Goal: Task Accomplishment & Management: Use online tool/utility

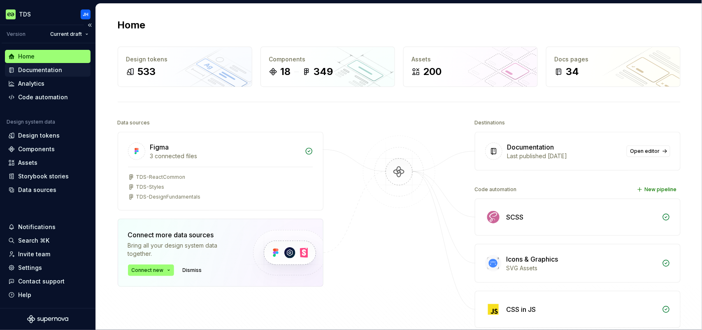
click at [37, 70] on div "Documentation" at bounding box center [40, 70] width 44 height 8
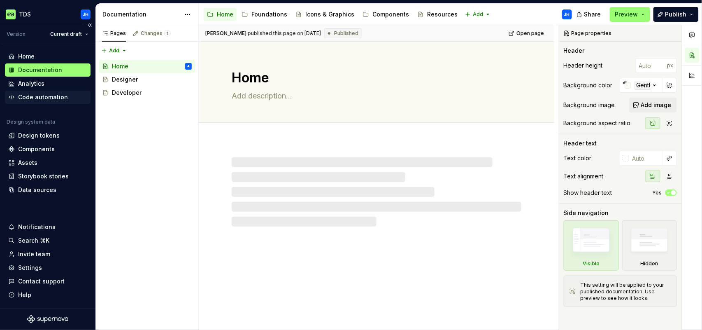
type textarea "*"
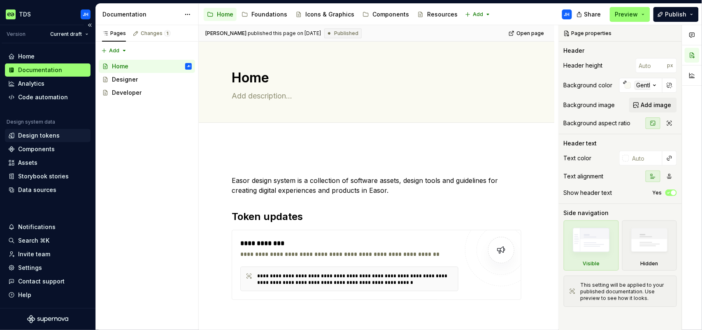
click at [39, 138] on div "Design tokens" at bounding box center [39, 135] width 42 height 8
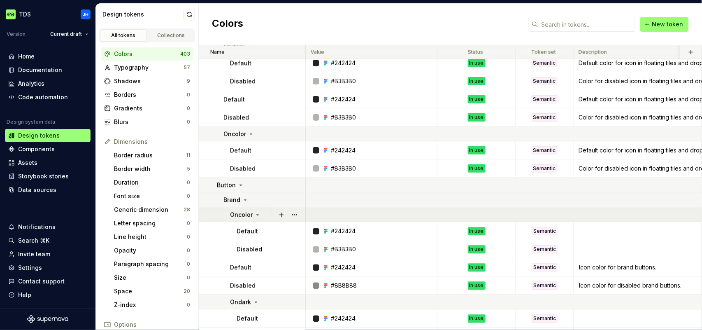
scroll to position [2711, 0]
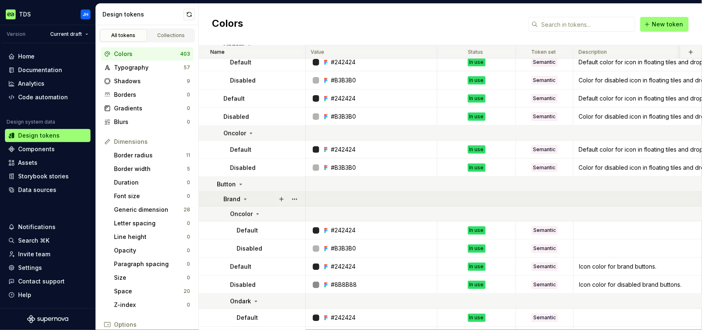
click at [245, 198] on icon at bounding box center [246, 198] width 2 height 1
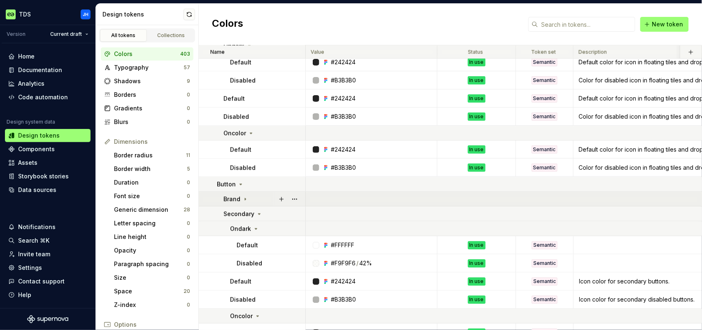
click at [245, 198] on icon at bounding box center [245, 199] width 1 height 2
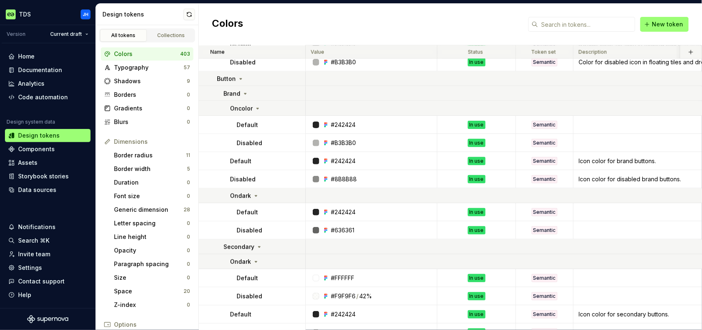
scroll to position [2654, 0]
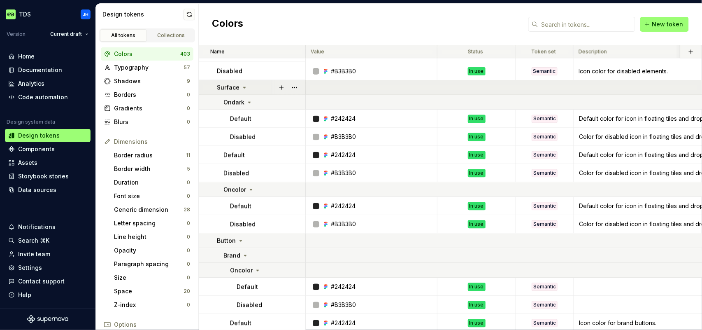
click at [245, 89] on icon at bounding box center [244, 87] width 7 height 7
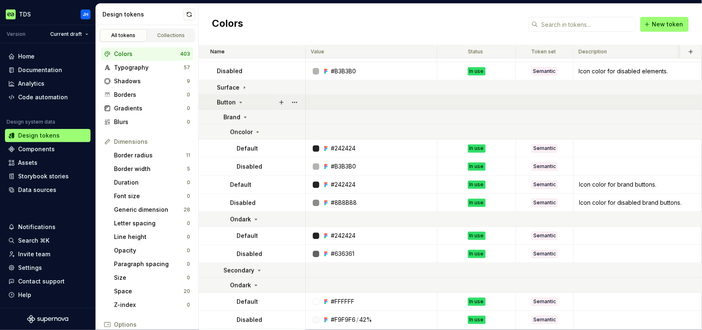
click at [240, 103] on icon at bounding box center [241, 102] width 7 height 7
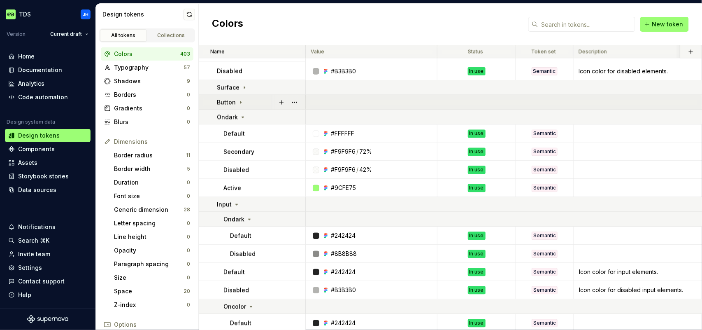
click at [240, 103] on icon at bounding box center [241, 102] width 7 height 7
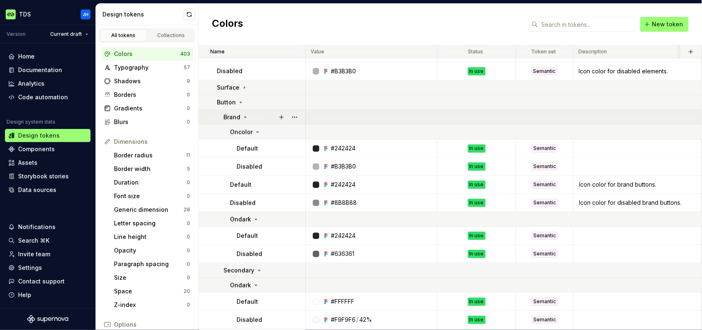
click at [244, 118] on icon at bounding box center [245, 117] width 7 height 7
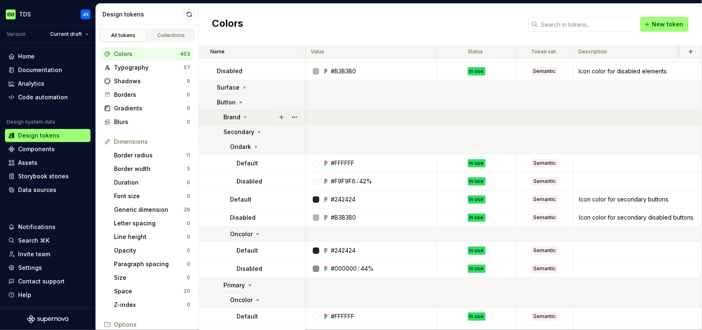
click at [244, 118] on icon at bounding box center [245, 117] width 7 height 7
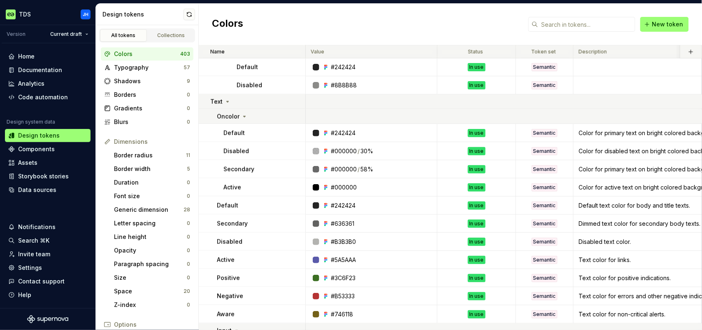
scroll to position [3693, 0]
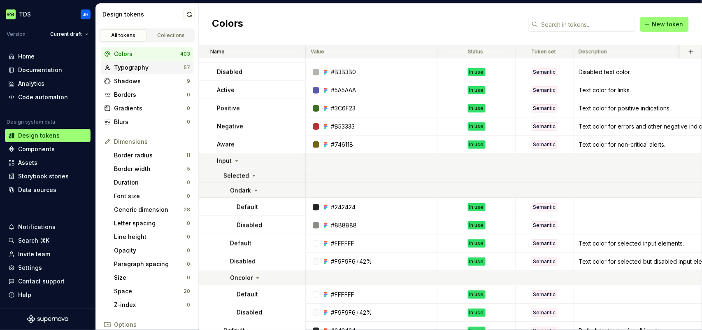
click at [144, 68] on div "Typography" at bounding box center [149, 67] width 70 height 8
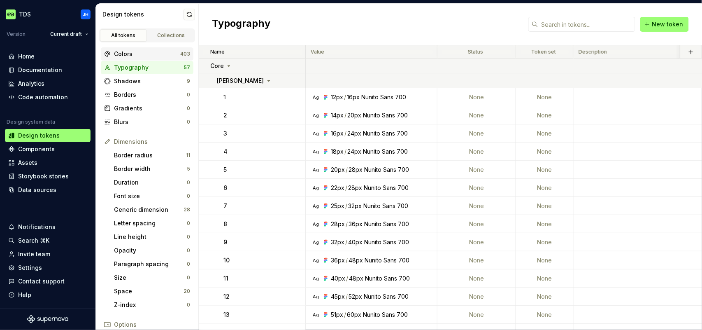
click at [139, 57] on div "Colors" at bounding box center [147, 54] width 66 height 8
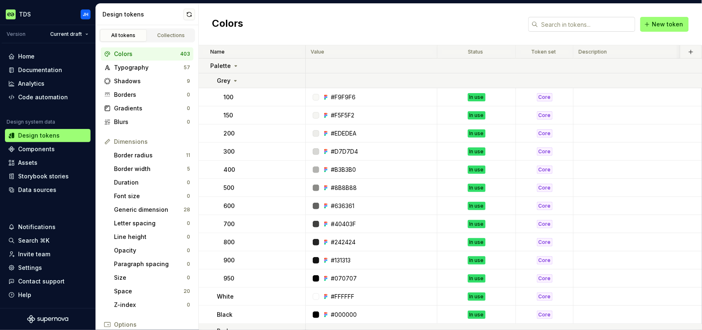
drag, startPoint x: 564, startPoint y: 25, endPoint x: 569, endPoint y: 25, distance: 4.5
click at [564, 25] on input "text" at bounding box center [587, 24] width 97 height 15
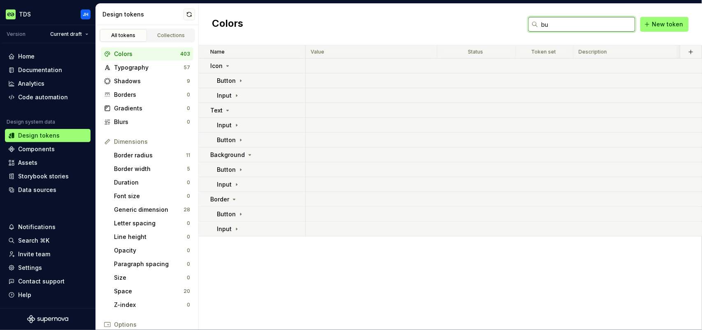
type input "b"
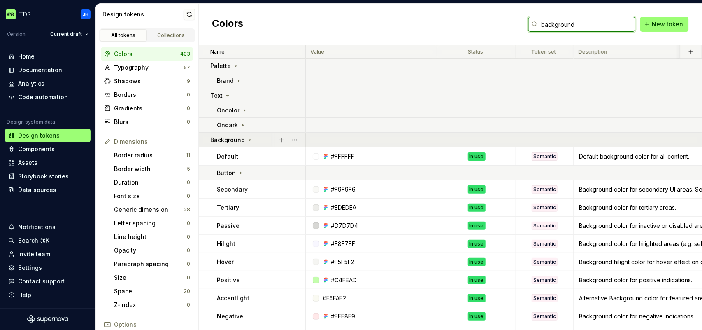
type input "background"
click at [247, 140] on icon at bounding box center [250, 140] width 7 height 7
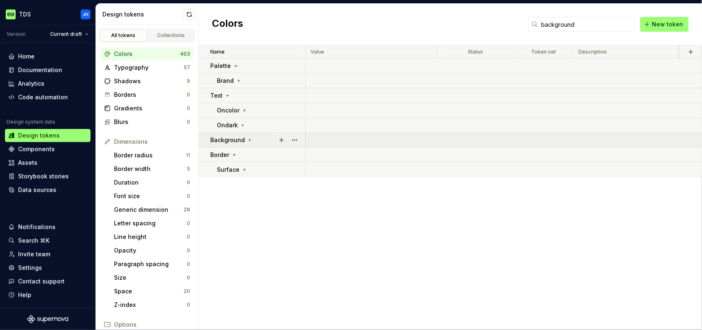
click at [247, 140] on icon at bounding box center [250, 140] width 7 height 7
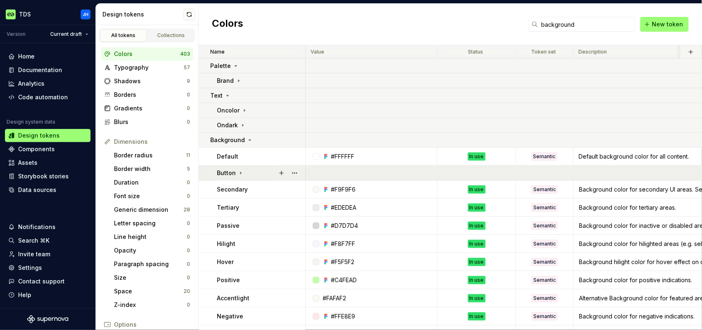
click at [238, 174] on icon at bounding box center [241, 173] width 7 height 7
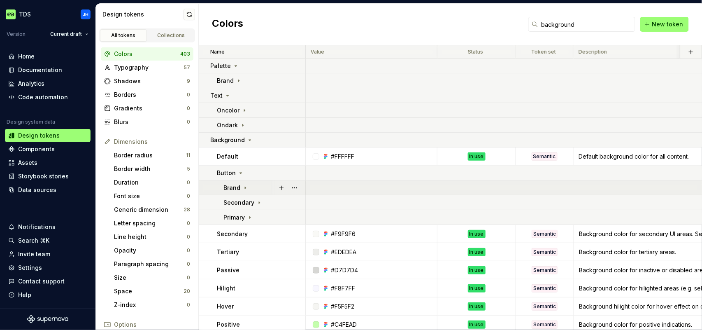
click at [245, 187] on icon at bounding box center [245, 188] width 1 height 2
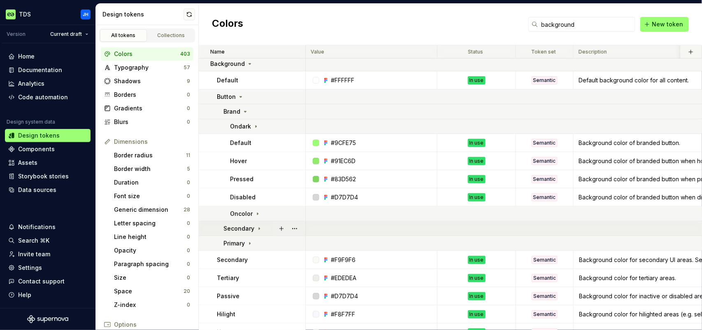
scroll to position [103, 0]
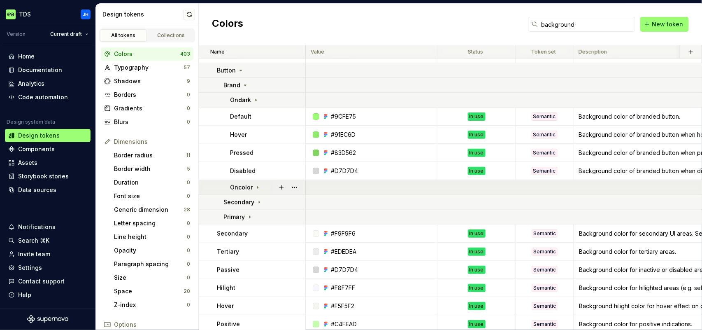
click at [257, 187] on icon at bounding box center [257, 187] width 1 height 2
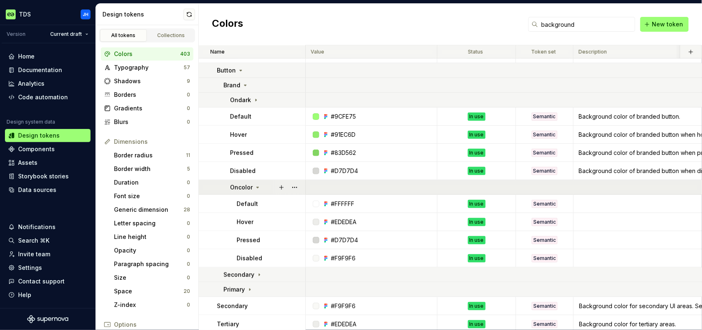
click at [257, 187] on icon at bounding box center [258, 187] width 2 height 1
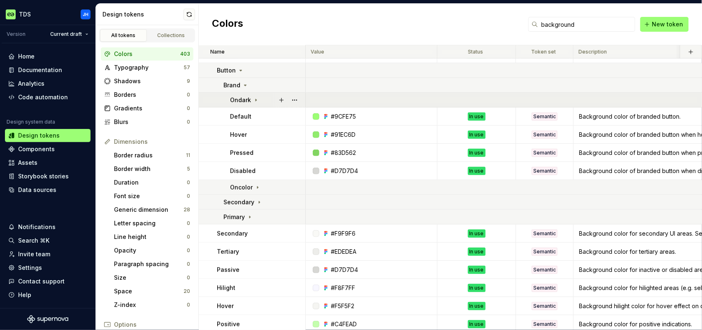
click at [254, 100] on icon at bounding box center [256, 100] width 7 height 7
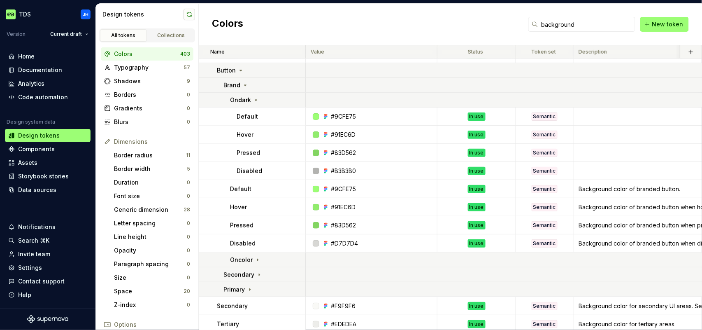
click at [187, 13] on button "button" at bounding box center [190, 15] width 12 height 12
click at [34, 161] on div "Assets" at bounding box center [27, 163] width 19 height 8
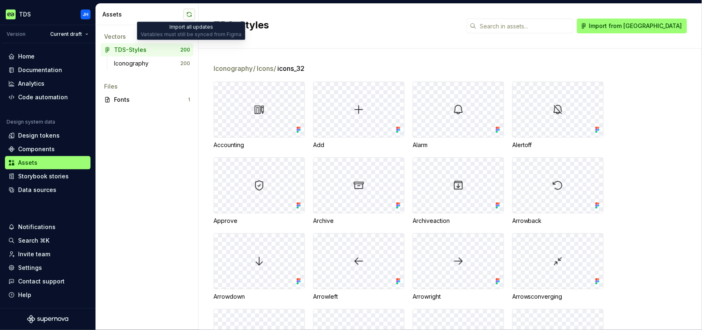
click at [192, 16] on button "button" at bounding box center [190, 15] width 12 height 12
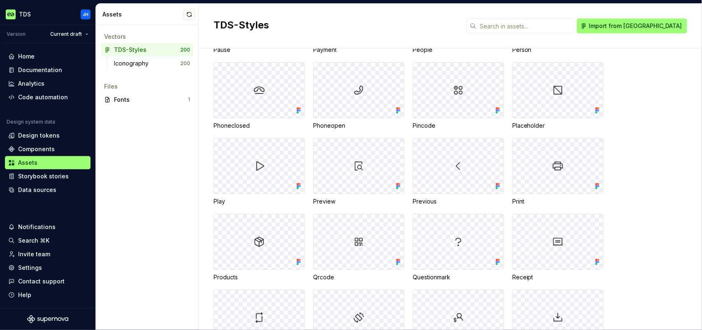
scroll to position [2084, 0]
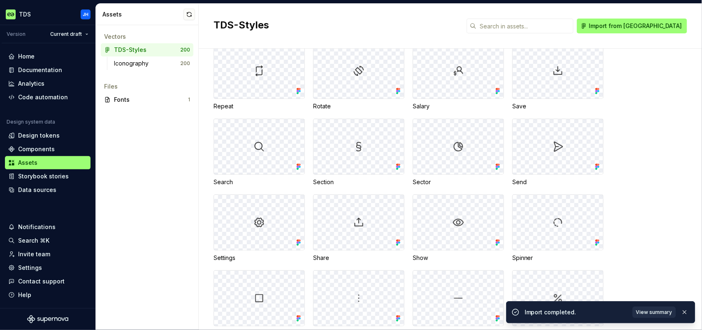
click at [655, 312] on span "View summary" at bounding box center [654, 312] width 36 height 7
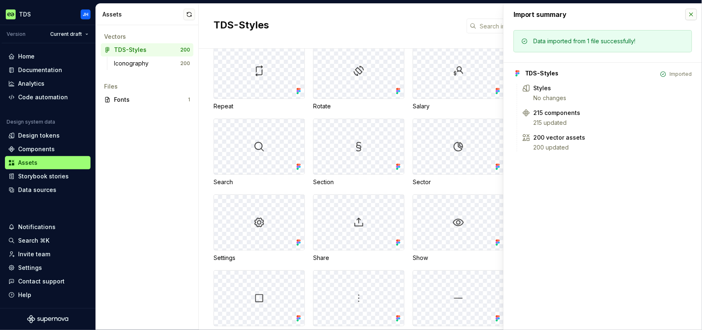
click at [693, 14] on button "button" at bounding box center [692, 15] width 12 height 12
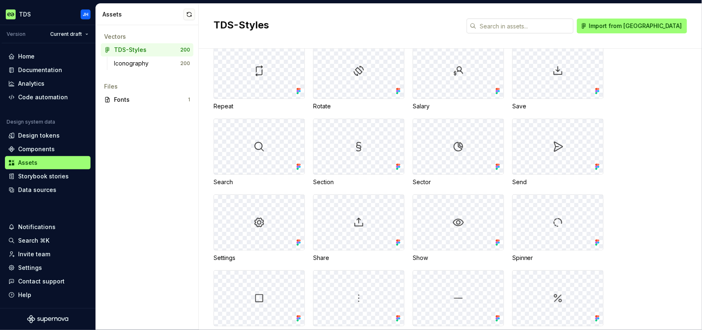
click at [535, 16] on div "TDS-Styles Import from Figma" at bounding box center [451, 26] width 504 height 45
click at [537, 23] on input "text" at bounding box center [525, 26] width 97 height 15
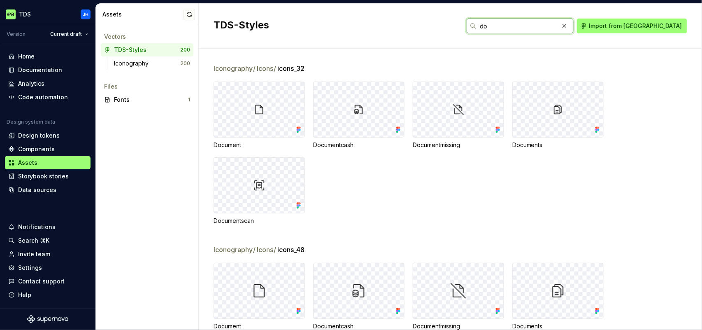
type input "d"
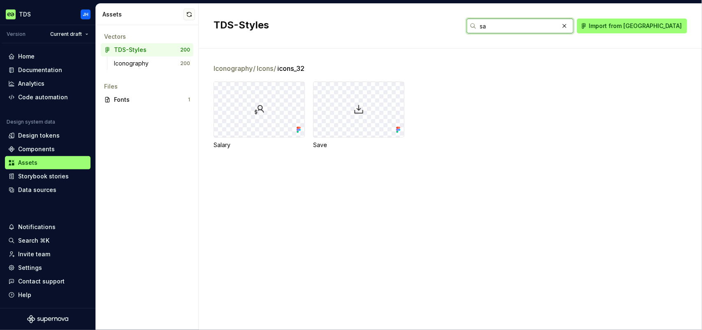
type input "s"
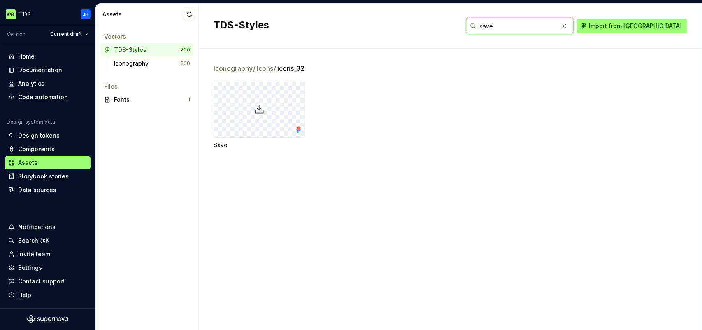
type input "save"
click at [269, 69] on span "Icons /" at bounding box center [267, 68] width 20 height 10
click at [187, 14] on button "button" at bounding box center [190, 15] width 12 height 12
click at [189, 16] on button "button" at bounding box center [190, 15] width 12 height 12
click at [186, 15] on button "button" at bounding box center [190, 15] width 12 height 12
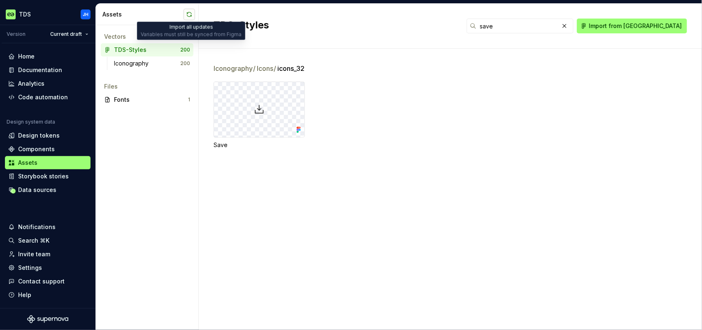
click at [191, 16] on button "button" at bounding box center [190, 15] width 12 height 12
drag, startPoint x: 188, startPoint y: 15, endPoint x: 181, endPoint y: 23, distance: 10.2
click at [181, 23] on div "Assets" at bounding box center [147, 14] width 103 height 21
click at [185, 18] on button "button" at bounding box center [190, 15] width 12 height 12
click at [190, 16] on button "button" at bounding box center [190, 15] width 12 height 12
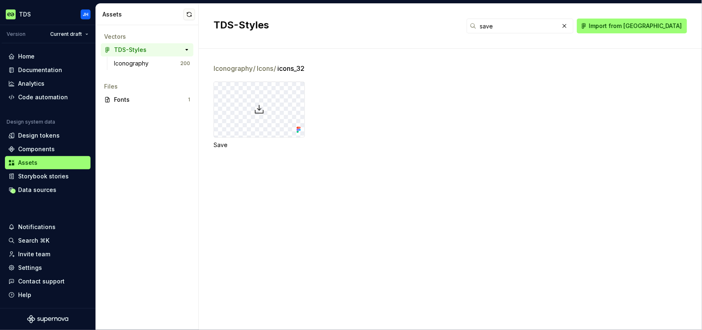
click at [153, 55] on div "TDS-Styles 200" at bounding box center [147, 49] width 93 height 13
click at [154, 59] on div "Iconography" at bounding box center [147, 63] width 66 height 8
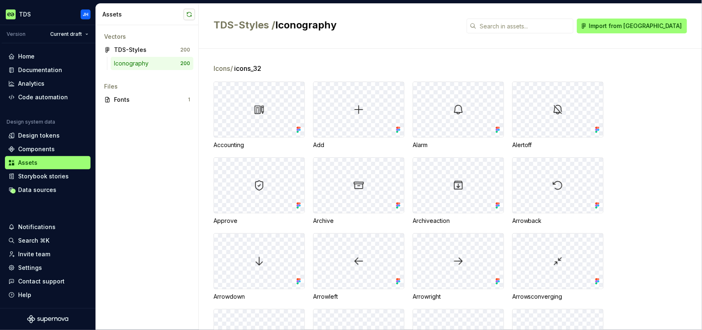
click at [188, 15] on button "button" at bounding box center [190, 15] width 12 height 12
click at [189, 14] on button "button" at bounding box center [190, 15] width 12 height 12
click at [145, 47] on div "TDS-Styles" at bounding box center [130, 50] width 33 height 8
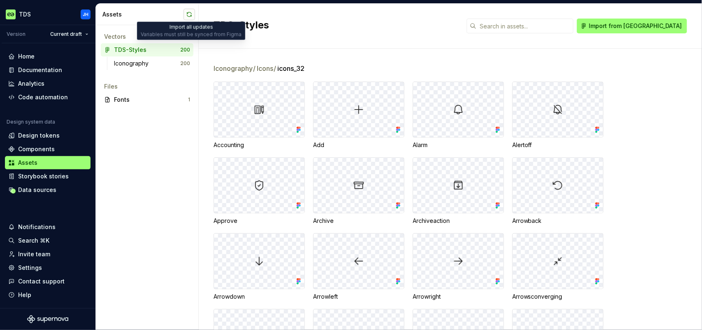
click at [193, 16] on button "button" at bounding box center [190, 15] width 12 height 12
click at [574, 30] on input "text" at bounding box center [525, 26] width 97 height 15
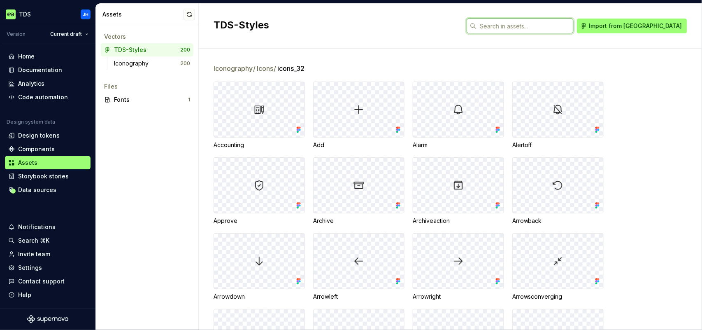
type input "i"
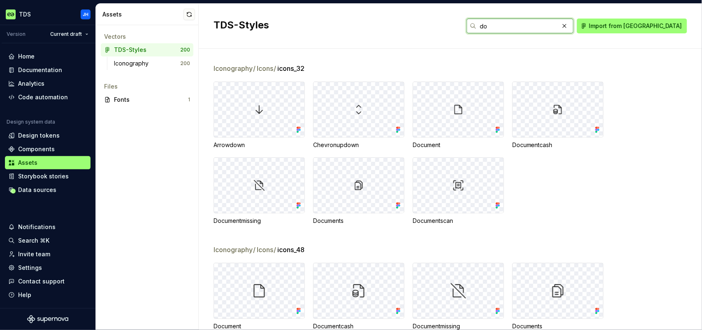
type input "d"
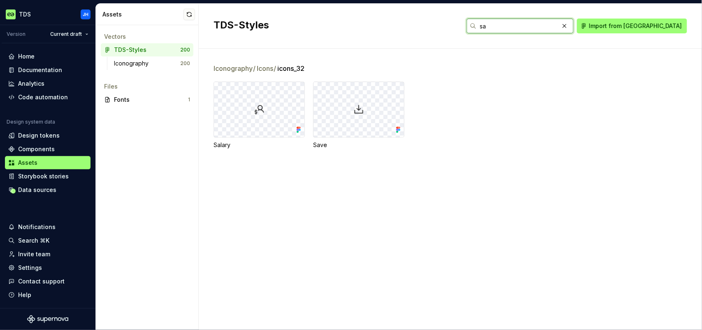
type input "s"
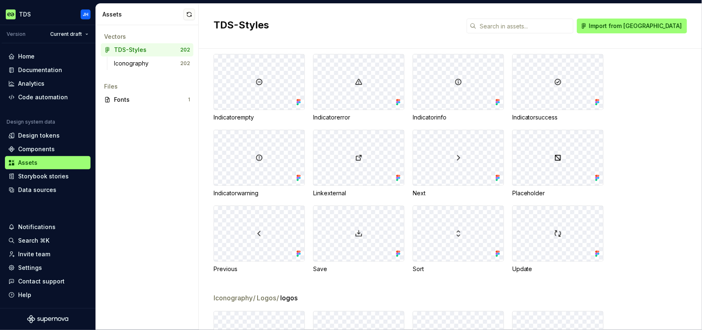
scroll to position [3630, 0]
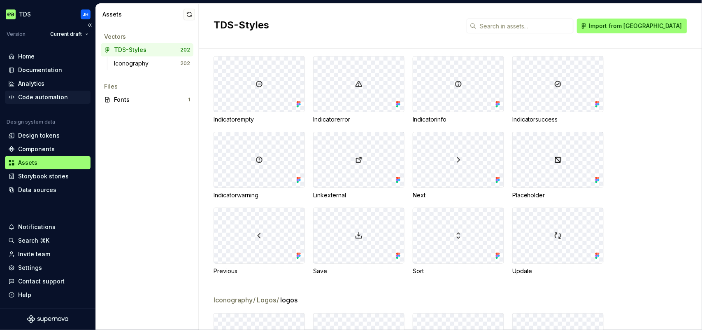
click at [42, 98] on div "Code automation" at bounding box center [43, 97] width 50 height 8
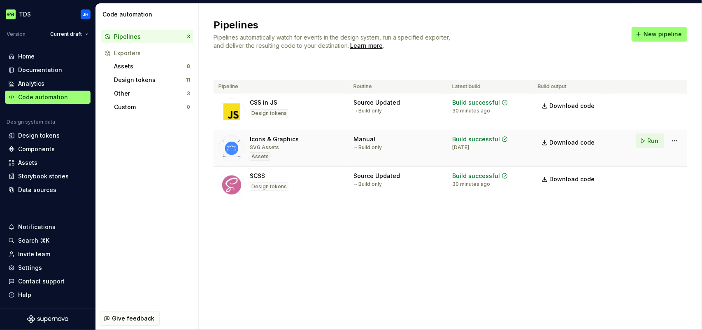
click at [656, 141] on span "Run" at bounding box center [653, 141] width 11 height 8
click at [651, 103] on span "Run" at bounding box center [653, 104] width 11 height 8
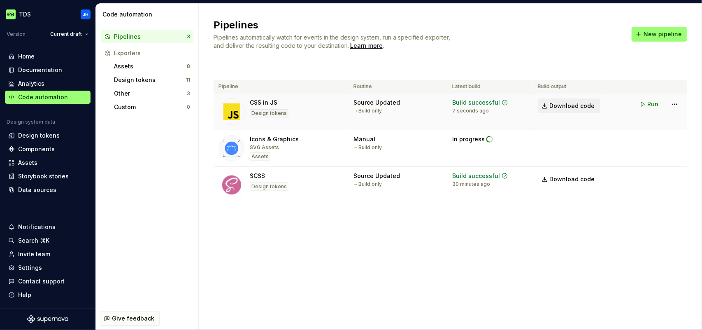
click at [579, 107] on span "Download code" at bounding box center [572, 106] width 45 height 8
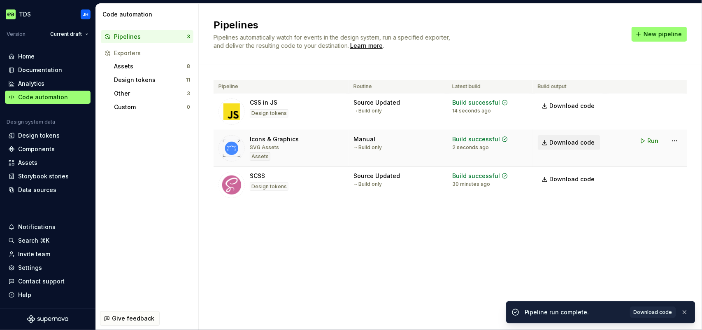
click at [561, 142] on span "Download code" at bounding box center [572, 142] width 45 height 8
